Goal: Book appointment/travel/reservation

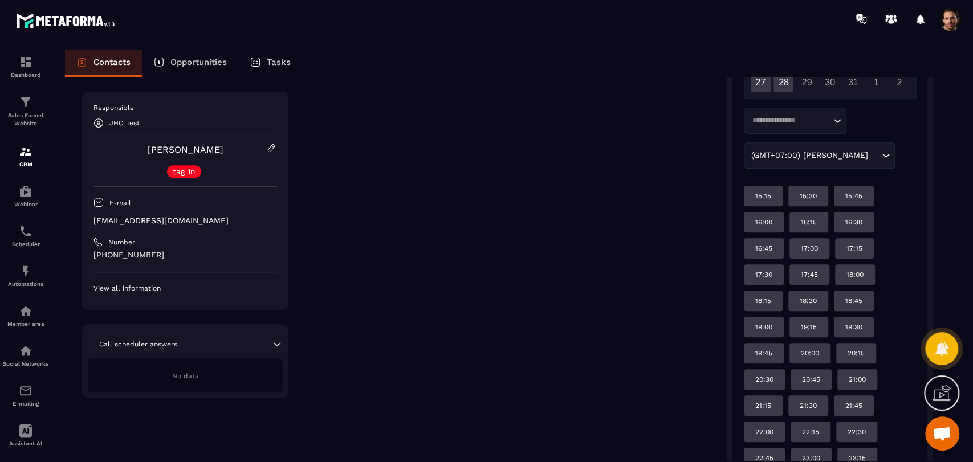
scroll to position [316, 0]
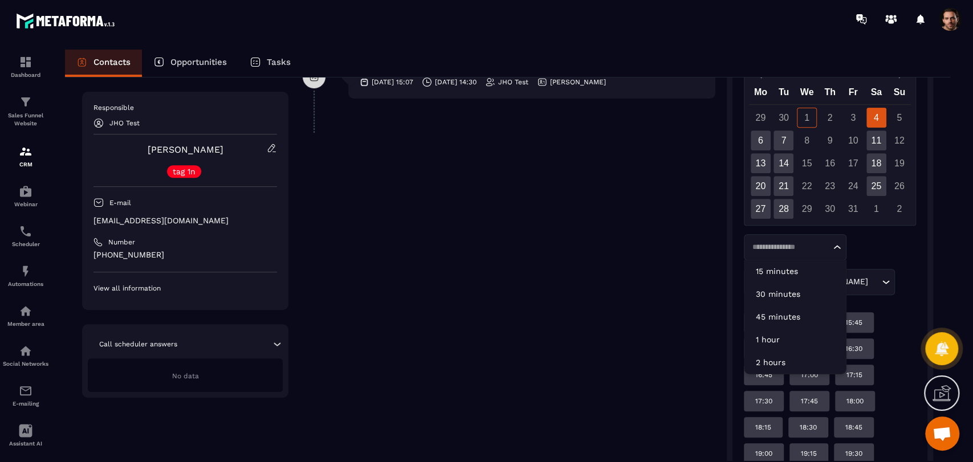
click at [813, 255] on div "Loading..." at bounding box center [795, 247] width 103 height 26
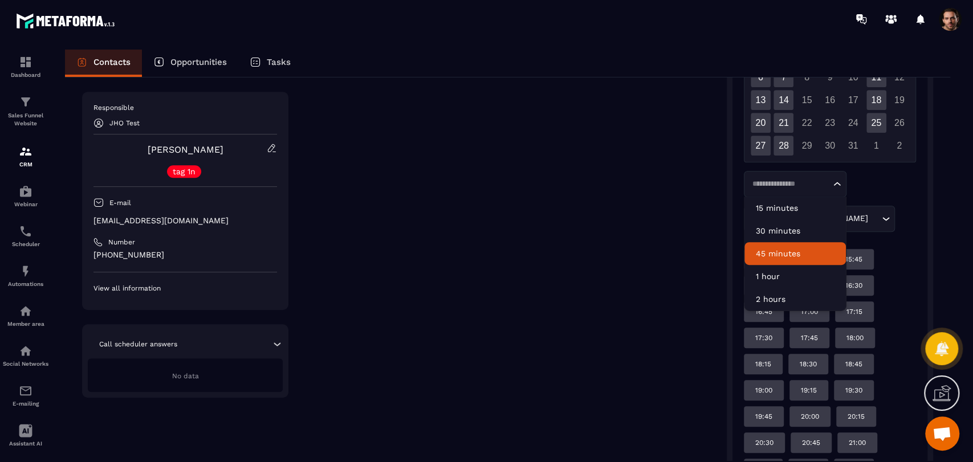
click at [911, 186] on div "Loading... 15 minutes 30 minutes 45 minutes 1 hour 2 hours (GMT+07:00) Ho Chi M…" at bounding box center [830, 201] width 172 height 61
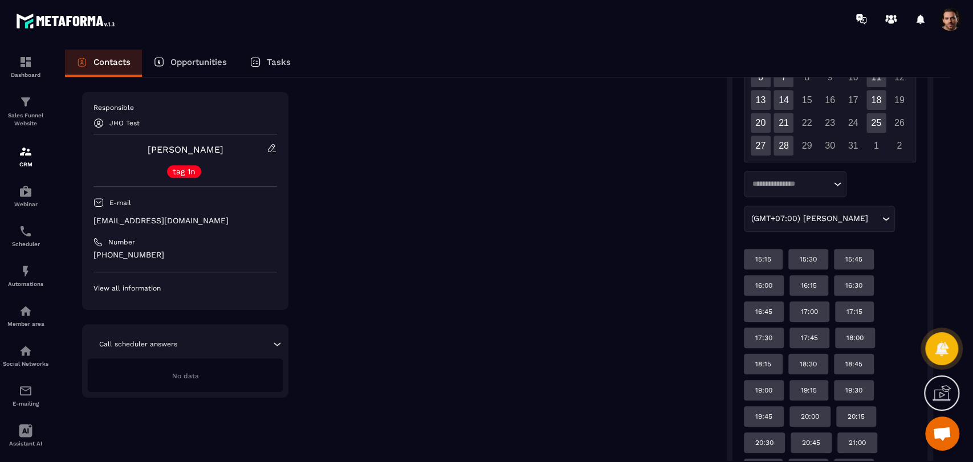
scroll to position [316, 0]
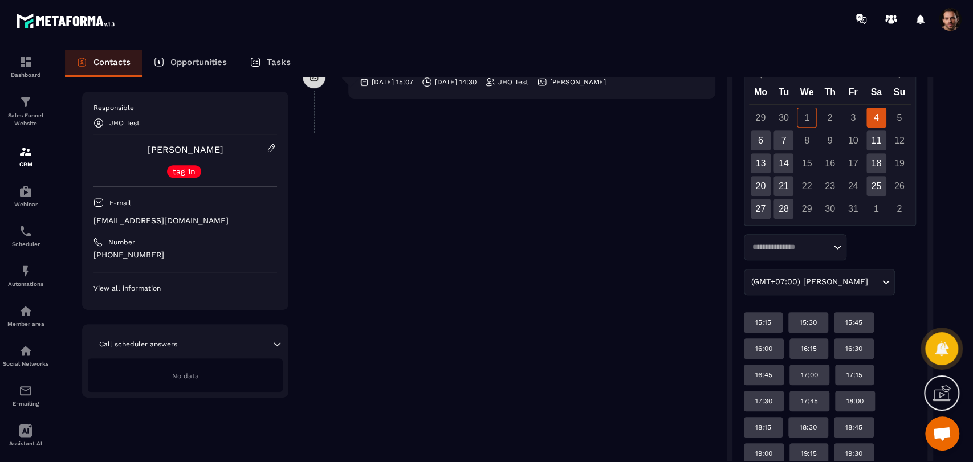
click at [943, 22] on span at bounding box center [950, 19] width 23 height 23
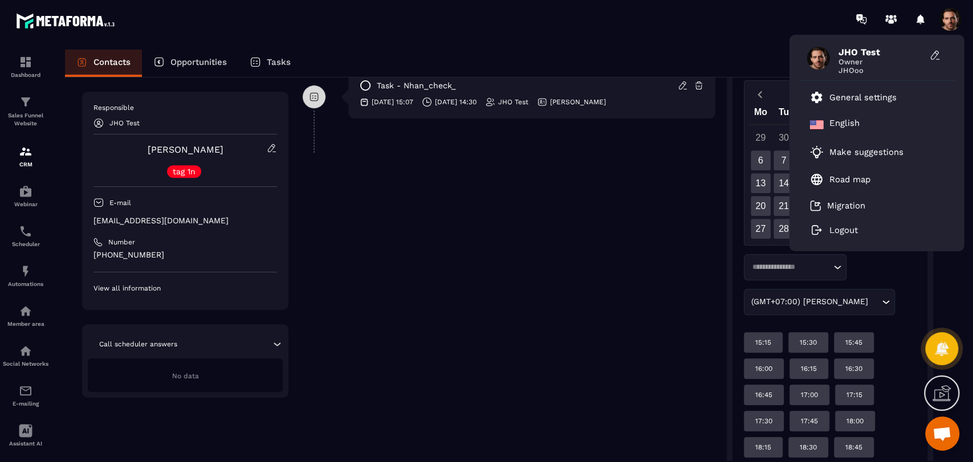
scroll to position [296, 0]
click at [580, 241] on div "**********" at bounding box center [509, 234] width 413 height 806
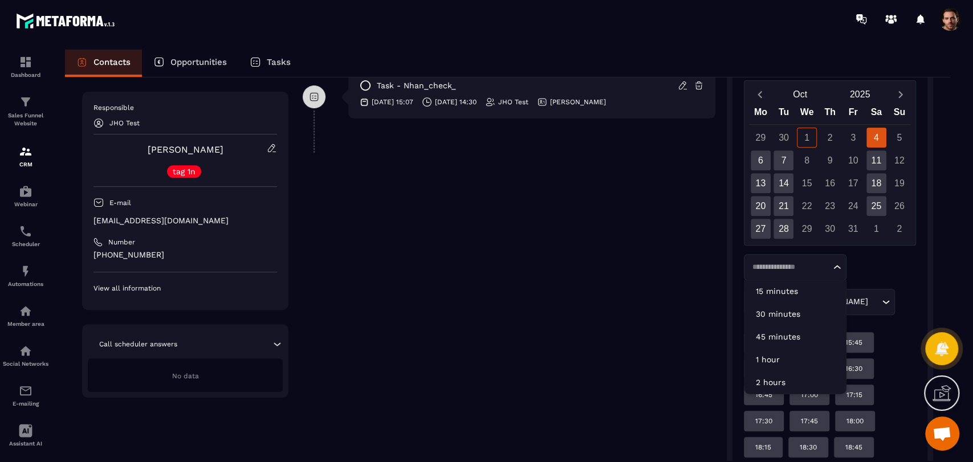
click at [775, 262] on input "Search for option" at bounding box center [789, 267] width 82 height 11
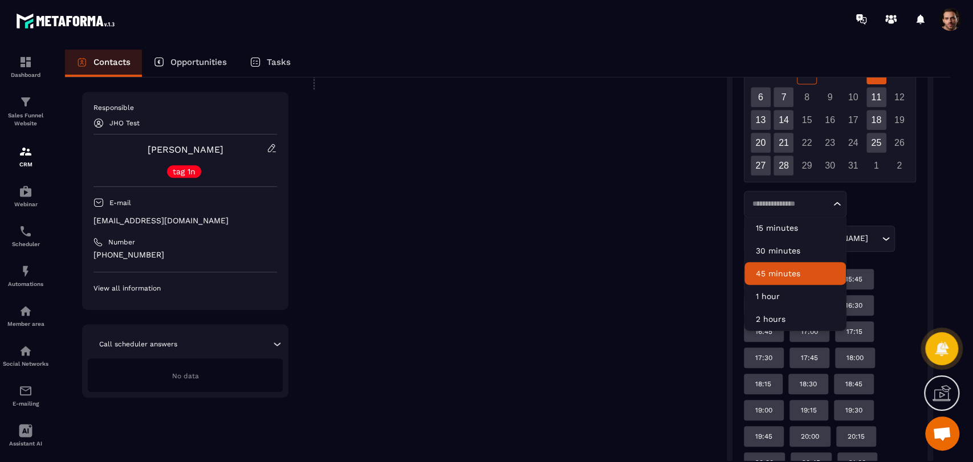
scroll to position [423, 0]
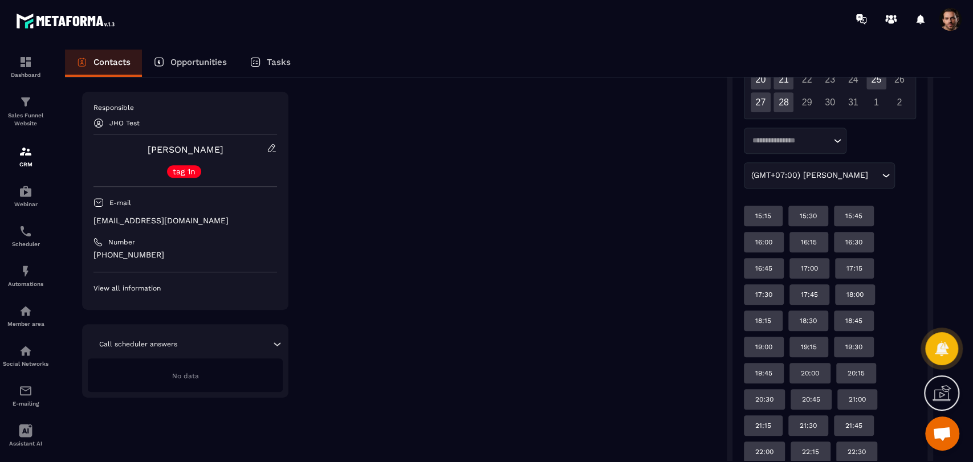
click at [940, 157] on div "**********" at bounding box center [507, 100] width 885 height 891
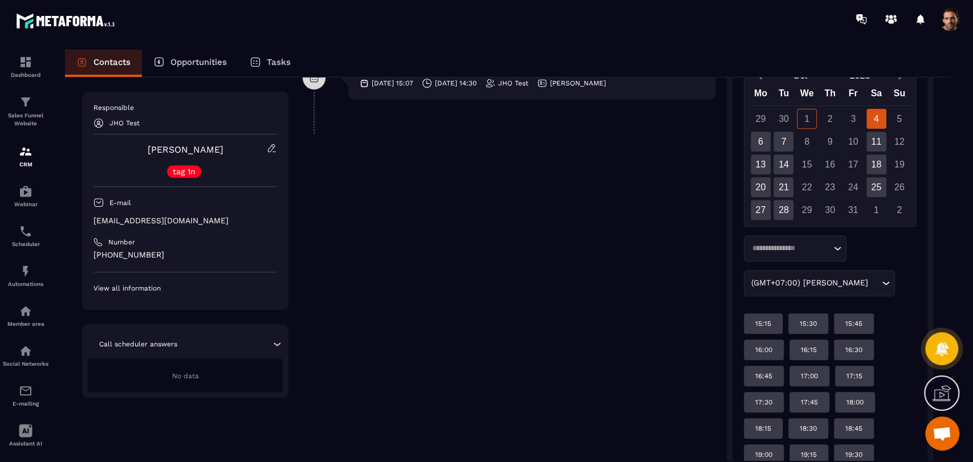
scroll to position [319, 0]
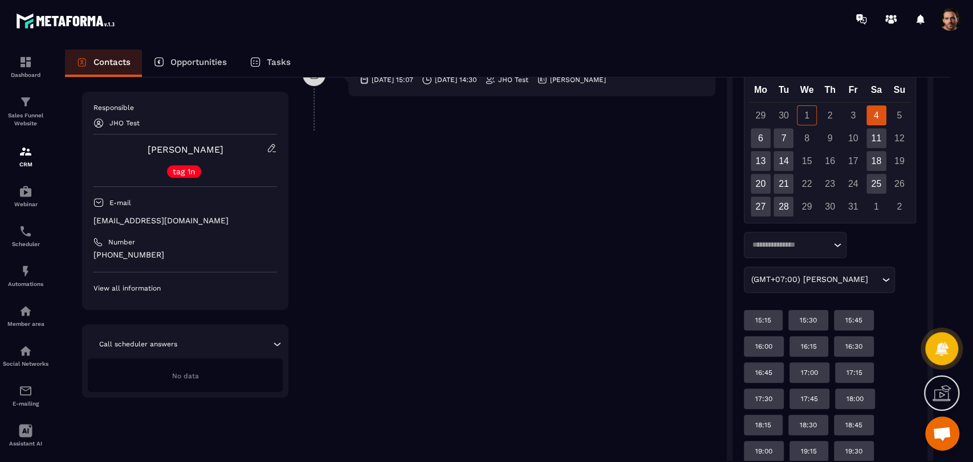
click at [807, 247] on input "Search for option" at bounding box center [789, 244] width 82 height 11
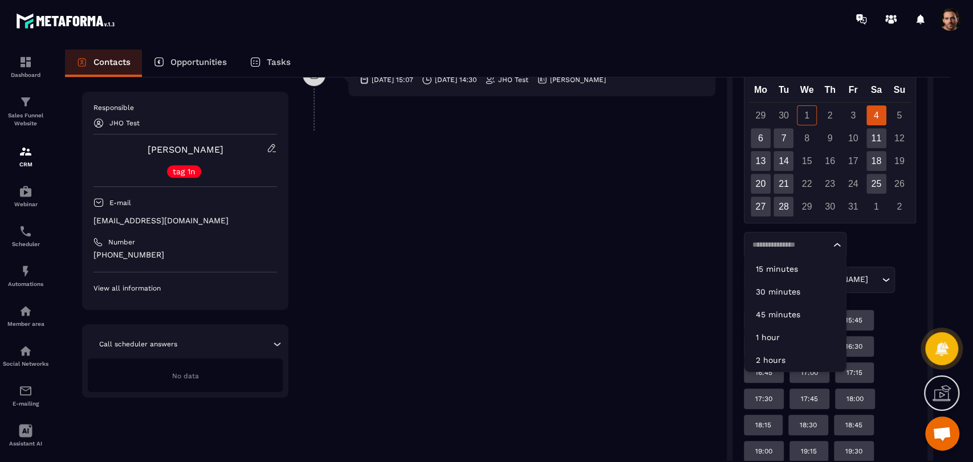
click at [873, 247] on div "Loading... 15 minutes 30 minutes 45 minutes 1 hour 2 hours (GMT+07:00) Ho Chi M…" at bounding box center [830, 262] width 172 height 61
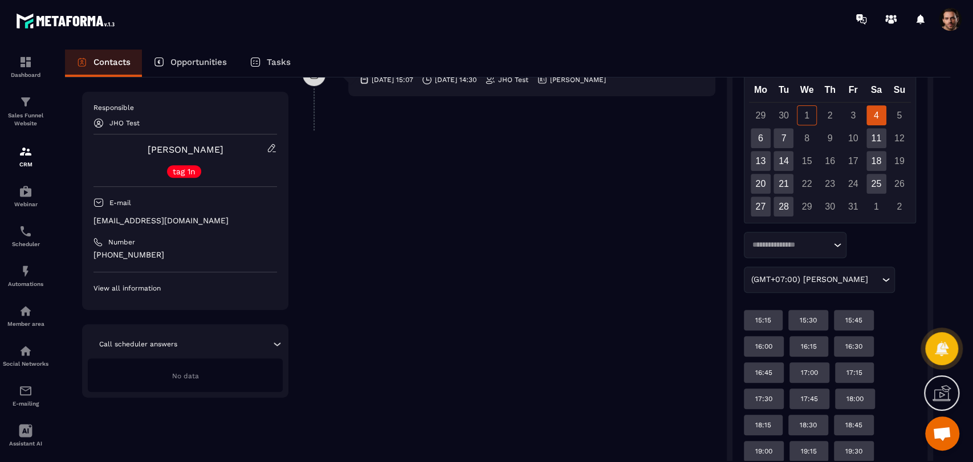
click at [811, 243] on input "Search for option" at bounding box center [789, 244] width 82 height 11
click at [918, 243] on div "Calendar of JHO Test - Nhan_check_ Transfer contact to Closer Loading... Oct 20…" at bounding box center [829, 283] width 195 height 642
click at [937, 24] on div at bounding box center [908, 19] width 117 height 23
click at [787, 239] on input "Search for option" at bounding box center [789, 244] width 82 height 11
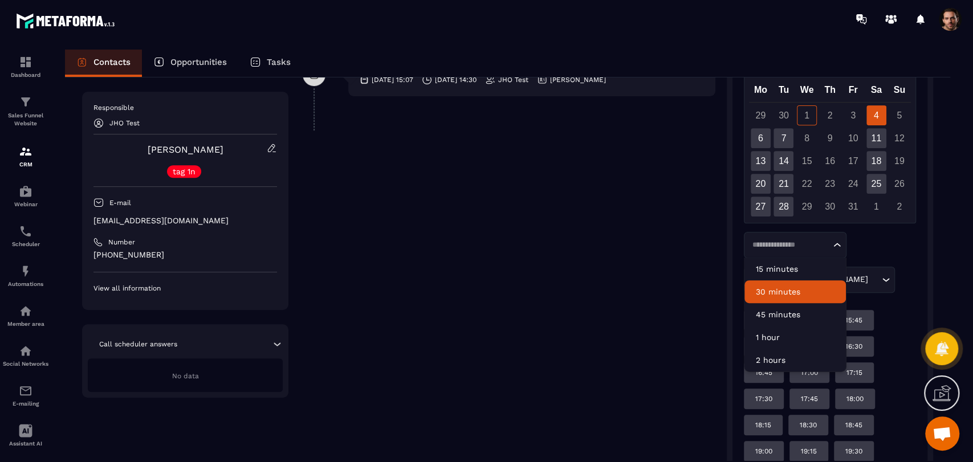
click at [786, 288] on p "30 minutes" at bounding box center [795, 291] width 79 height 11
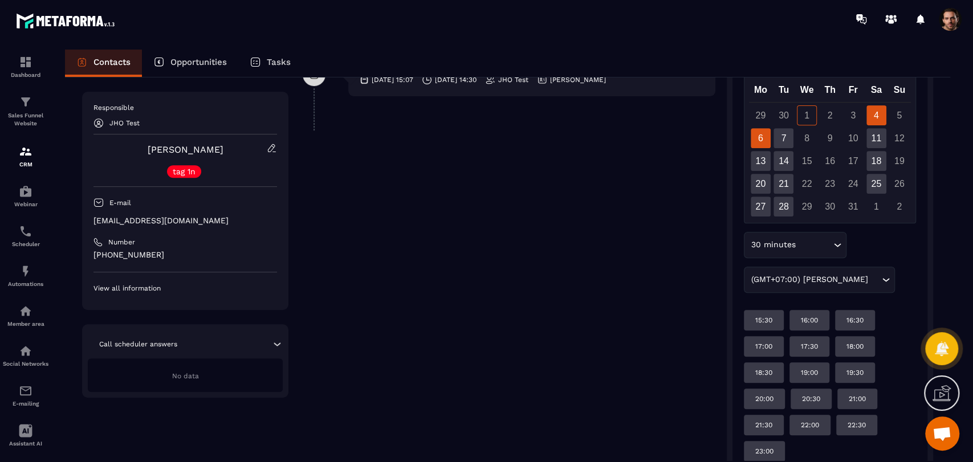
click at [760, 141] on div "6" at bounding box center [760, 138] width 20 height 20
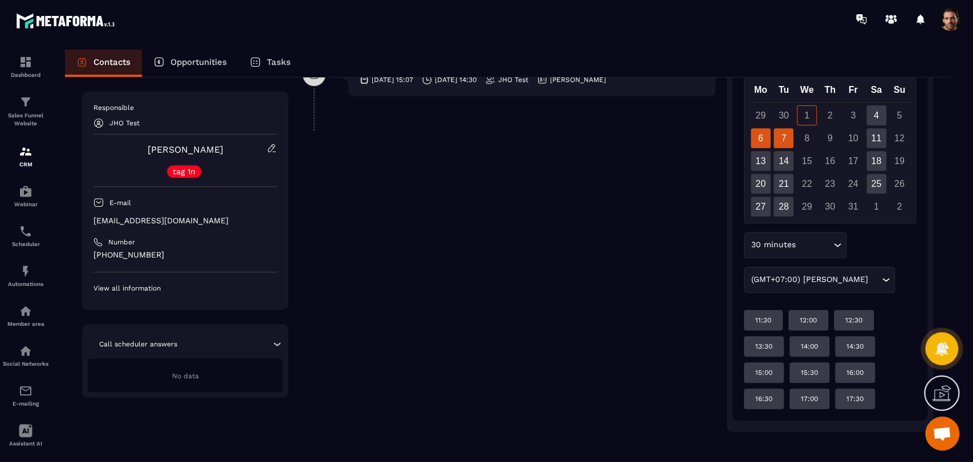
click at [784, 139] on div "7" at bounding box center [783, 138] width 20 height 20
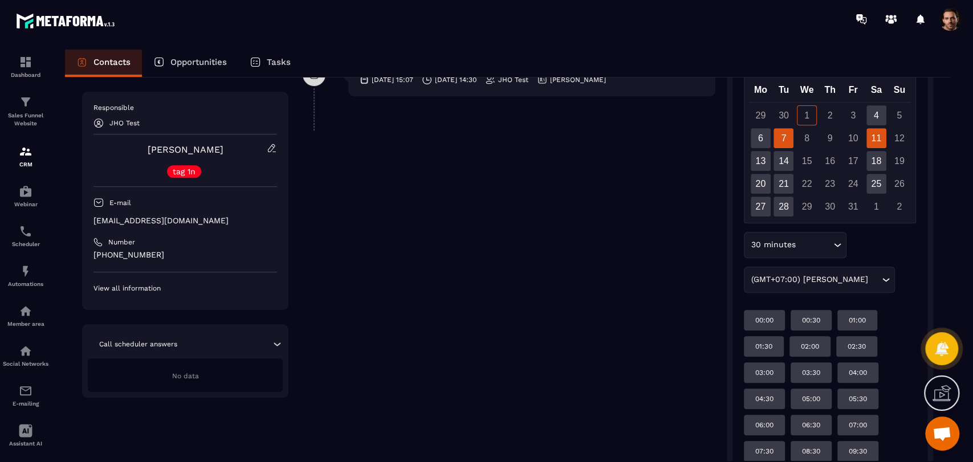
click at [880, 135] on div "11" at bounding box center [876, 138] width 20 height 20
click at [884, 114] on div "4" at bounding box center [876, 115] width 20 height 20
click at [884, 163] on div "18" at bounding box center [876, 161] width 20 height 20
click at [874, 187] on div "25" at bounding box center [876, 184] width 20 height 20
click at [781, 213] on div "28" at bounding box center [783, 207] width 20 height 20
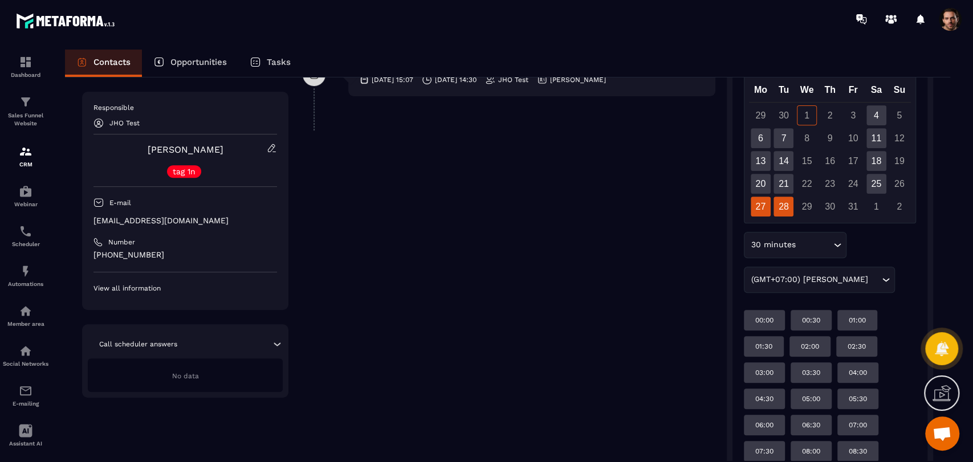
click at [767, 213] on div "27" at bounding box center [760, 207] width 20 height 20
click at [758, 188] on div "20" at bounding box center [760, 184] width 20 height 20
click at [779, 187] on div "21" at bounding box center [783, 184] width 20 height 20
click at [761, 167] on div "13" at bounding box center [760, 161] width 20 height 20
click at [780, 161] on div "14" at bounding box center [783, 161] width 20 height 20
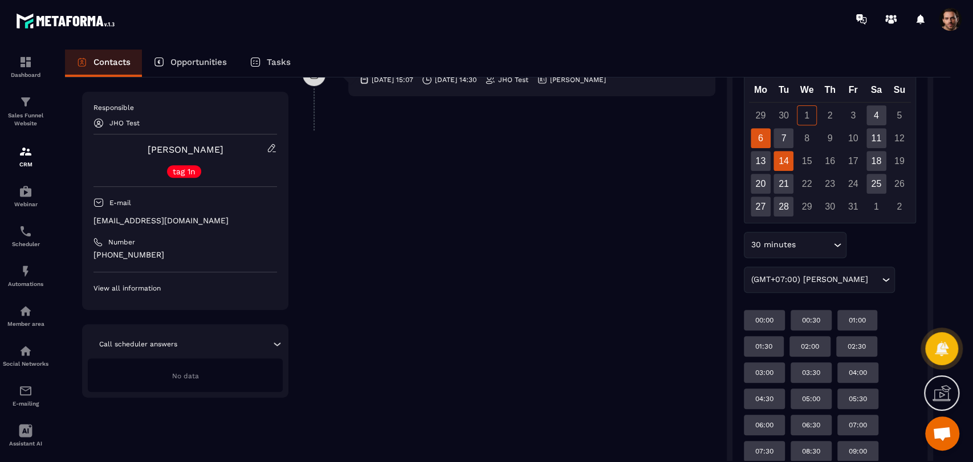
click at [765, 140] on div "6" at bounding box center [760, 138] width 20 height 20
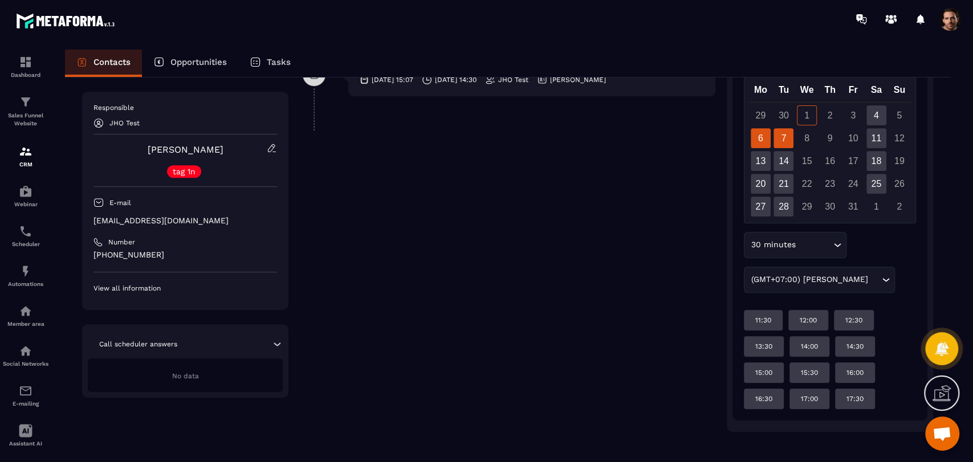
click at [779, 140] on div "7" at bounding box center [783, 138] width 20 height 20
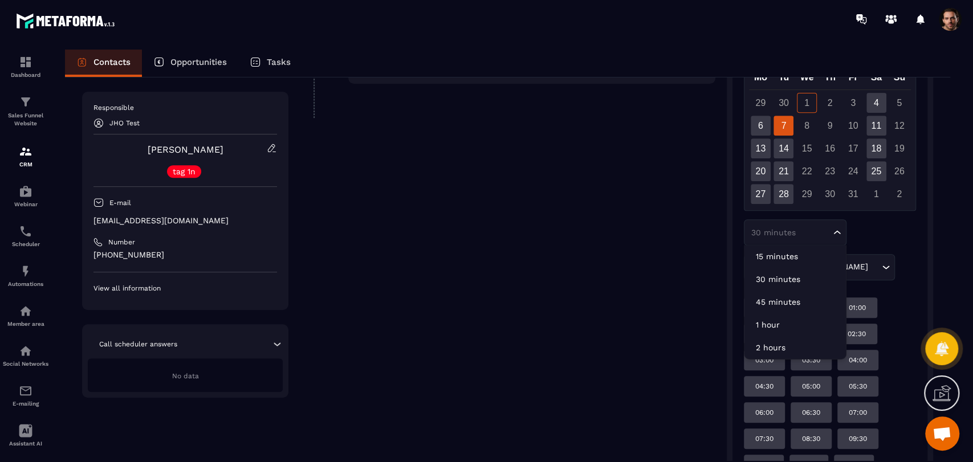
click at [782, 236] on div "30 minutes" at bounding box center [789, 232] width 84 height 11
click at [784, 250] on p "15 minutes" at bounding box center [795, 255] width 79 height 11
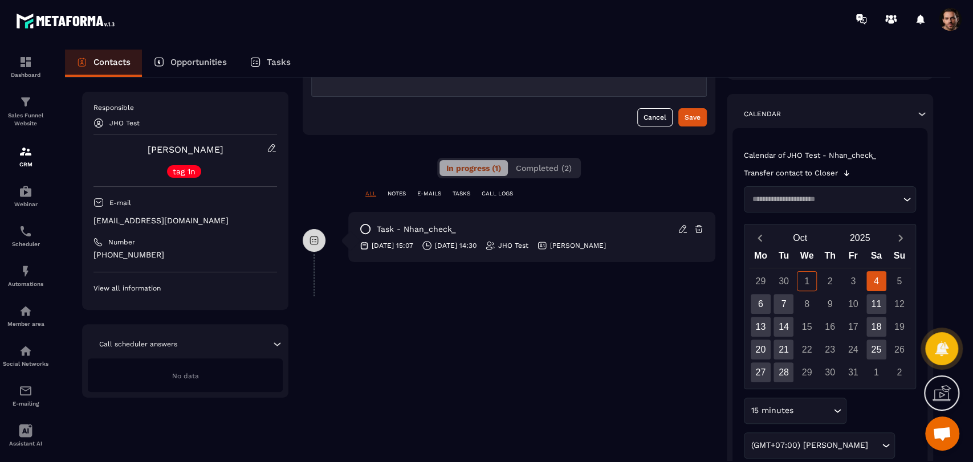
scroll to position [154, 0]
click at [764, 301] on div "6" at bounding box center [760, 302] width 20 height 20
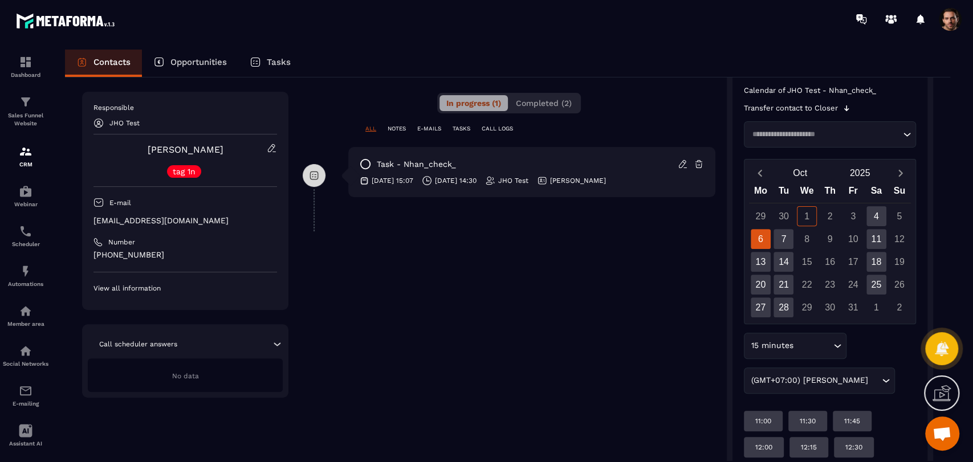
scroll to position [281, 0]
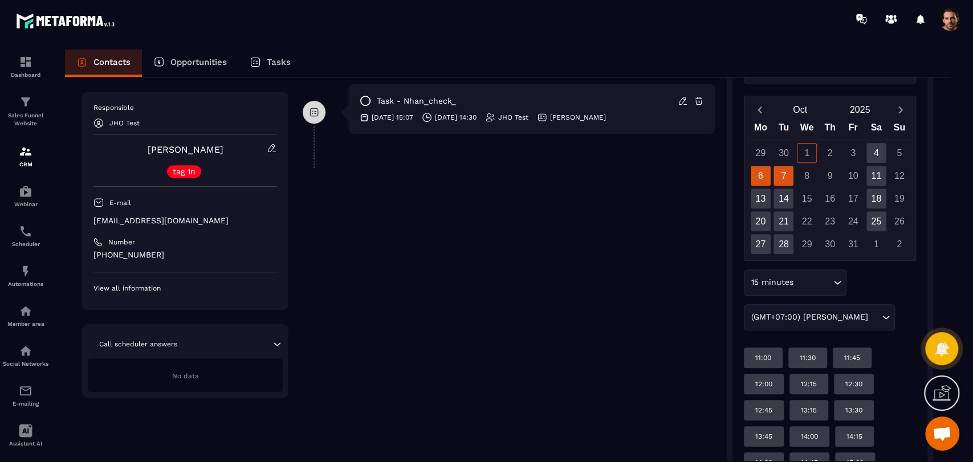
click at [786, 179] on div "7" at bounding box center [783, 176] width 20 height 20
click at [753, 197] on div "13" at bounding box center [760, 199] width 20 height 20
click at [774, 202] on div "14" at bounding box center [783, 199] width 20 height 20
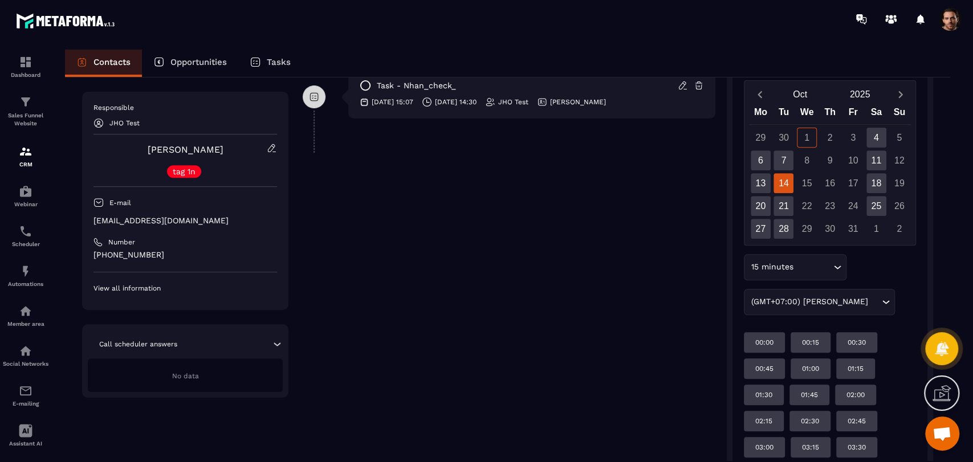
scroll to position [297, 0]
click at [768, 202] on div "20" at bounding box center [760, 205] width 20 height 20
click at [777, 206] on div "21" at bounding box center [783, 205] width 20 height 20
click at [768, 225] on div "27" at bounding box center [760, 228] width 20 height 20
click at [780, 225] on div "28" at bounding box center [783, 228] width 20 height 20
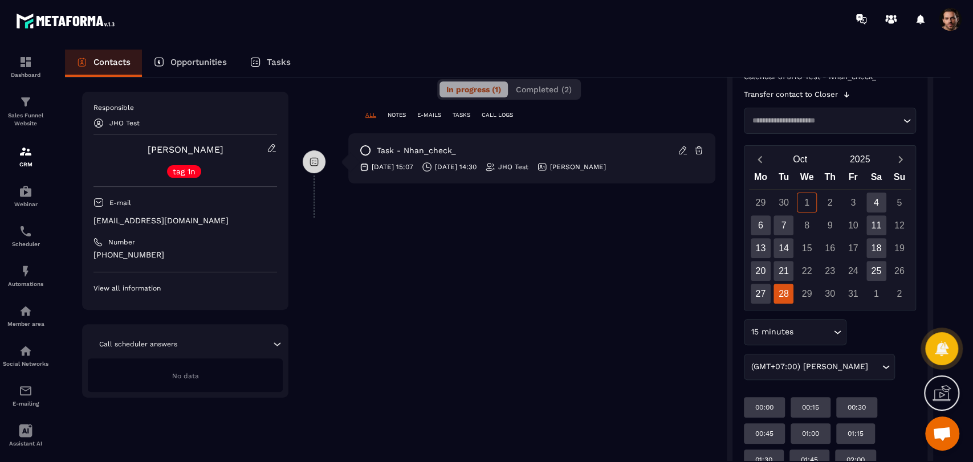
scroll to position [231, 0]
click at [32, 247] on p "Scheduler" at bounding box center [26, 244] width 46 height 6
